Goal: Find specific page/section: Locate item on page

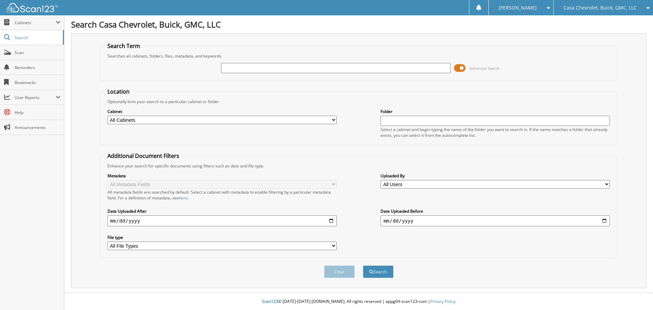
click at [259, 67] on input "text" at bounding box center [335, 68] width 229 height 10
type input "au3930"
click at [363, 265] on button "Search" at bounding box center [378, 271] width 31 height 13
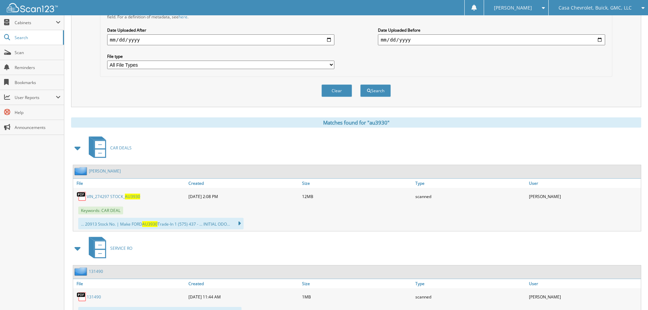
scroll to position [212, 0]
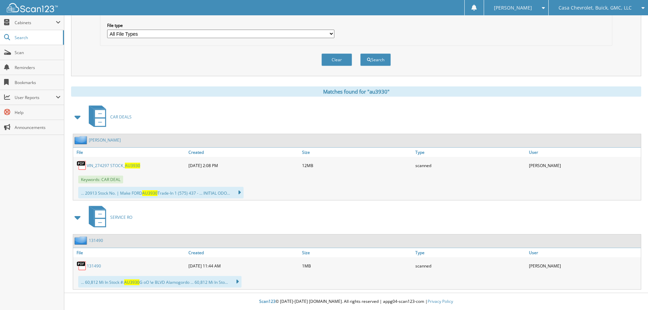
drag, startPoint x: 113, startPoint y: 165, endPoint x: 119, endPoint y: 168, distance: 6.6
click at [112, 165] on link "VIN_274297 STOCK_ AU3930" at bounding box center [113, 166] width 53 height 6
